Goal: Navigation & Orientation: Find specific page/section

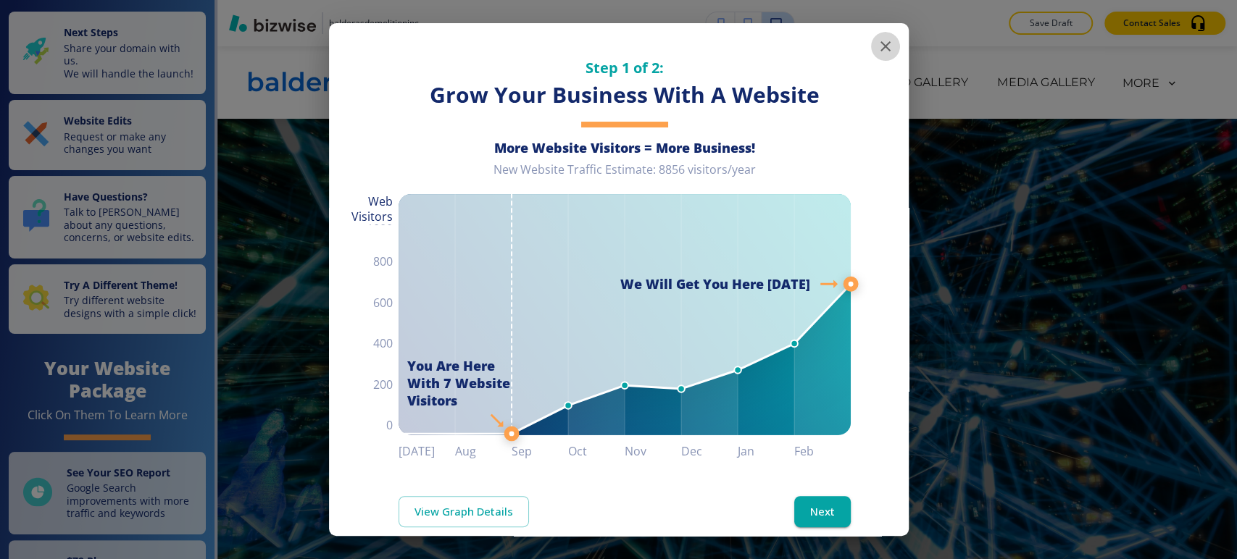
click at [877, 46] on icon "button" at bounding box center [885, 46] width 17 height 17
